Goal: Task Accomplishment & Management: Manage account settings

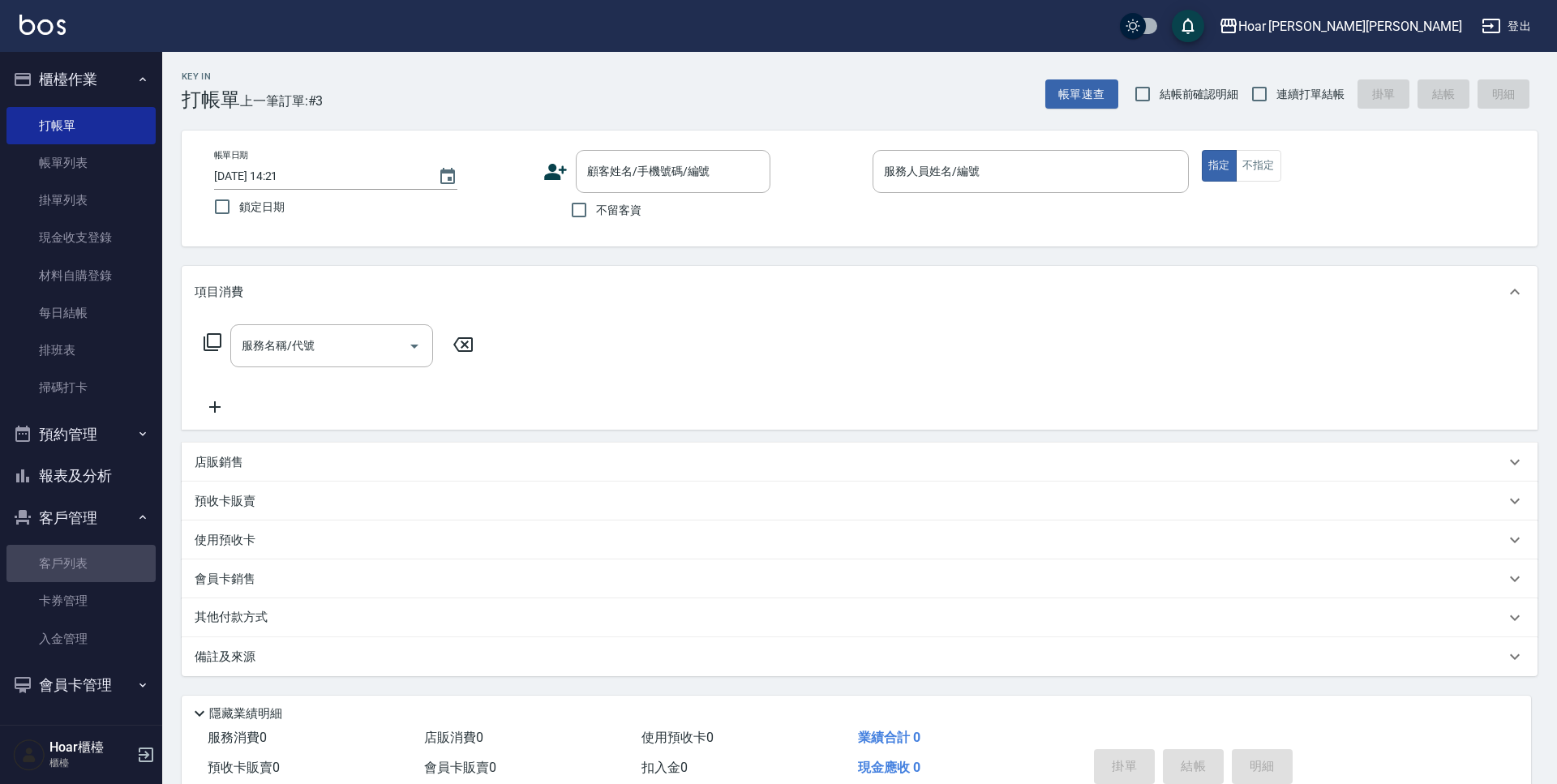
drag, startPoint x: 77, startPoint y: 570, endPoint x: 228, endPoint y: 422, distance: 211.4
click at [78, 570] on link "客戶列表" at bounding box center [80, 563] width 149 height 37
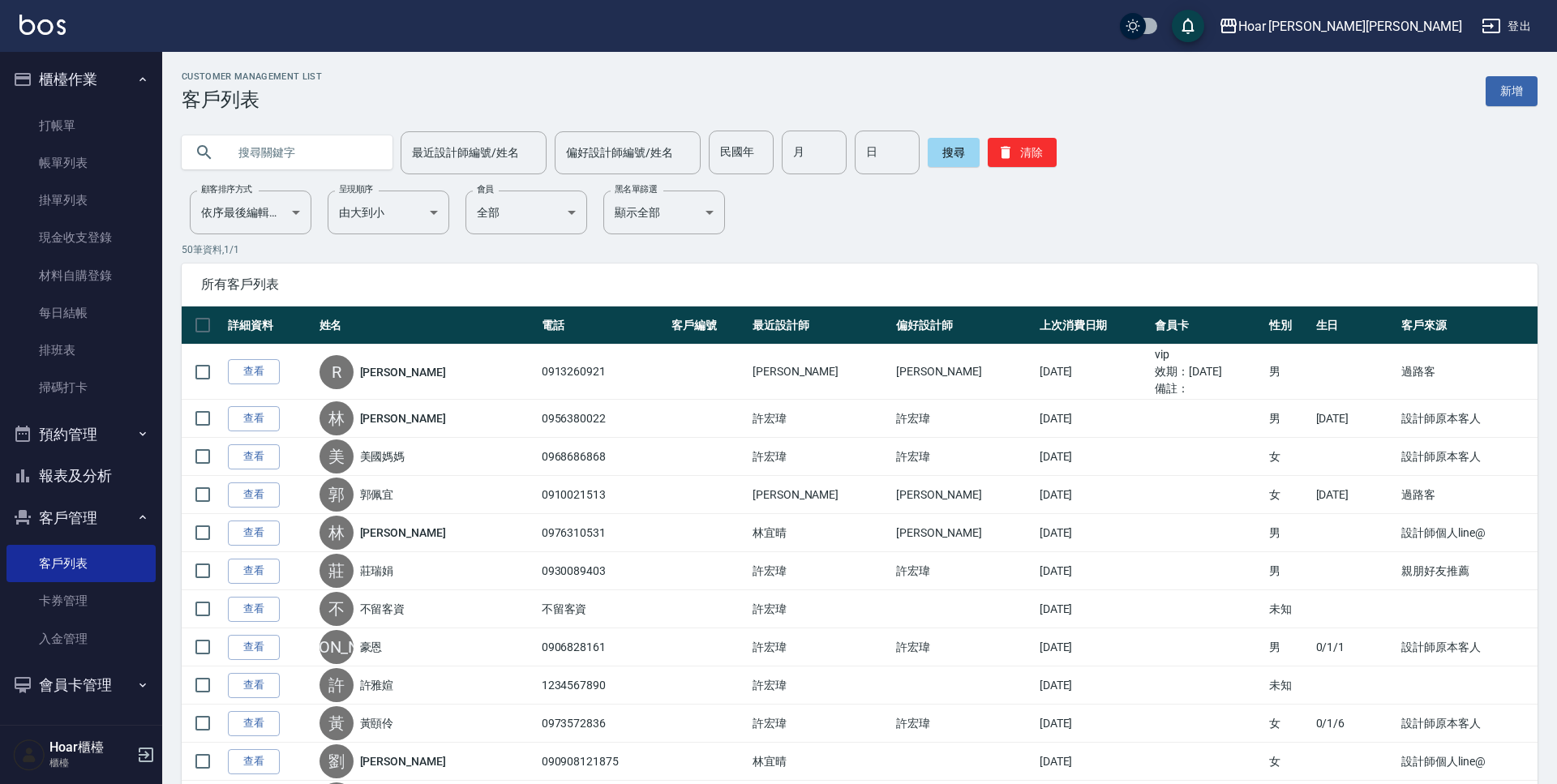
click at [375, 167] on input "text" at bounding box center [303, 152] width 153 height 43
type input "x"
type input "[PERSON_NAME]"
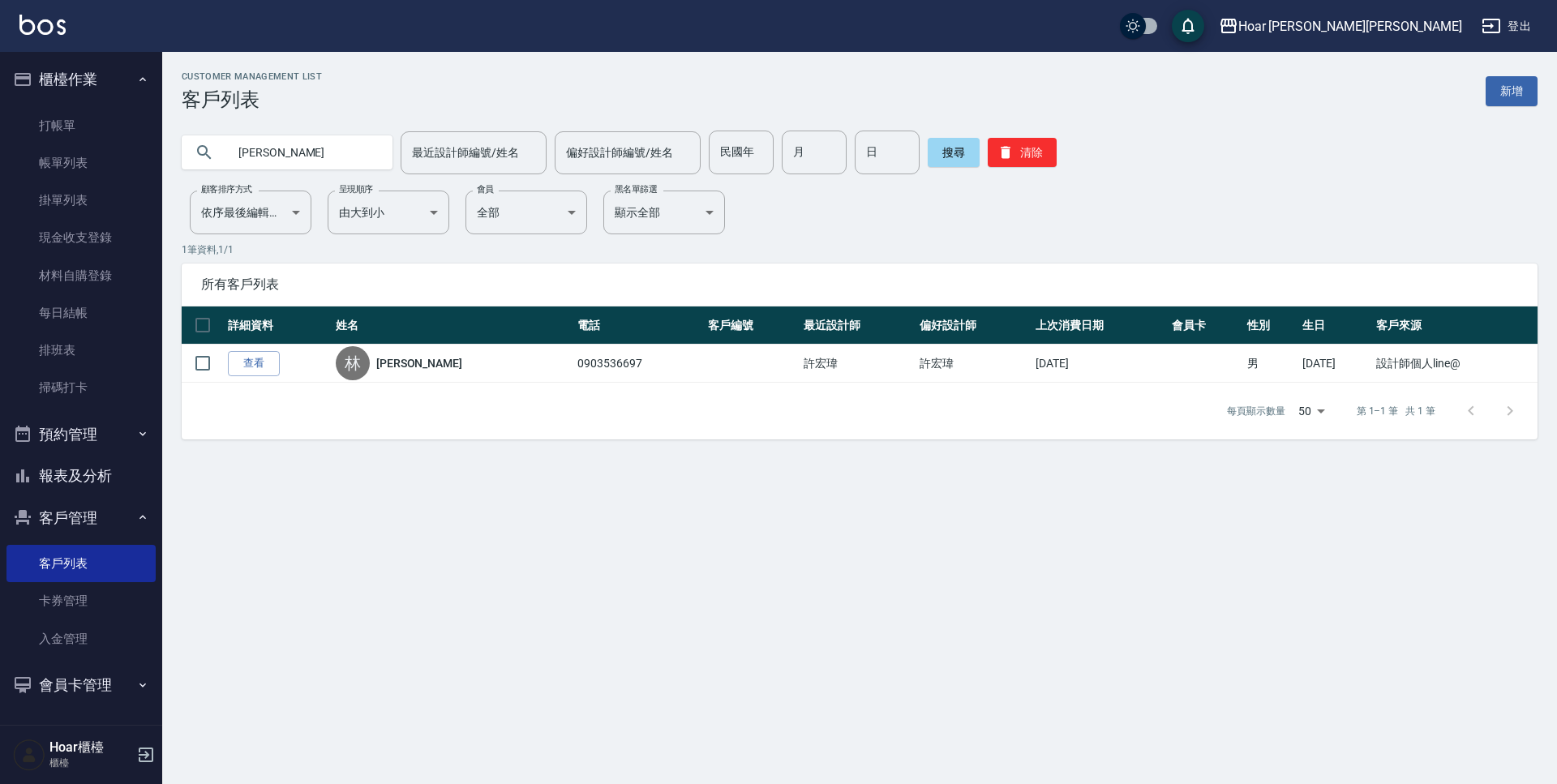
click at [246, 363] on link "查看" at bounding box center [253, 363] width 52 height 25
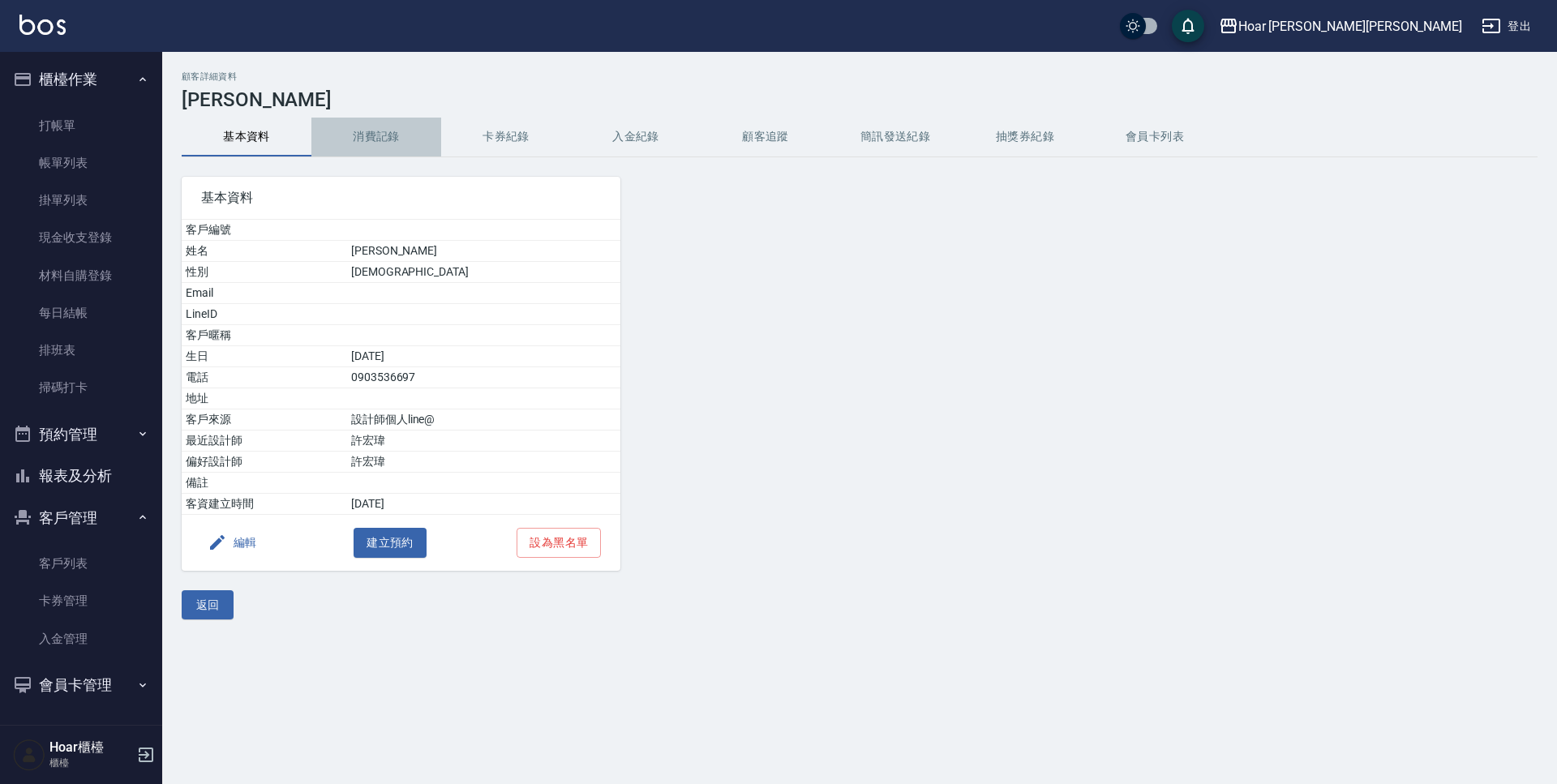
click at [372, 135] on button "消費記錄" at bounding box center [376, 137] width 129 height 39
